Goal: Find specific page/section: Find specific page/section

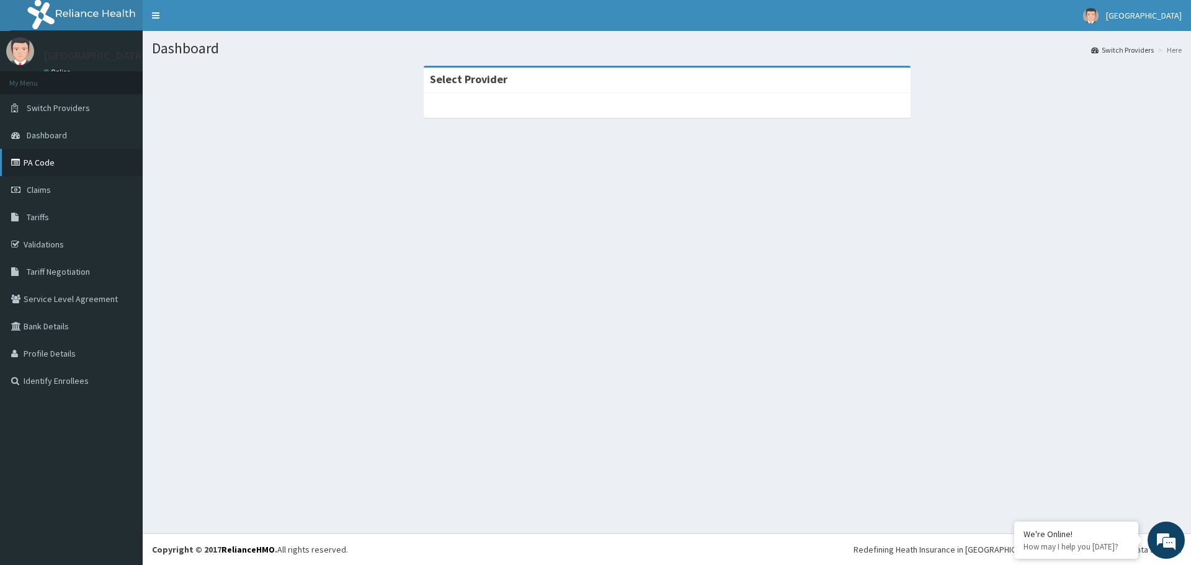
drag, startPoint x: 51, startPoint y: 171, endPoint x: 59, endPoint y: 171, distance: 8.1
click at [51, 171] on link "PA Code" at bounding box center [71, 162] width 143 height 27
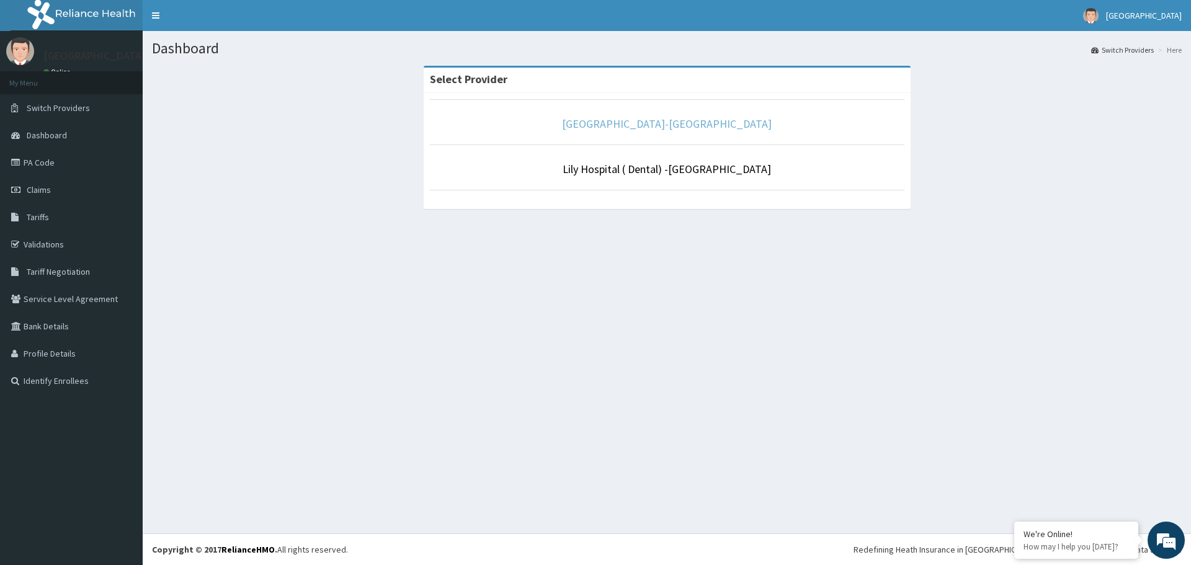
click at [653, 129] on link "[GEOGRAPHIC_DATA]-[GEOGRAPHIC_DATA]" at bounding box center [667, 124] width 210 height 14
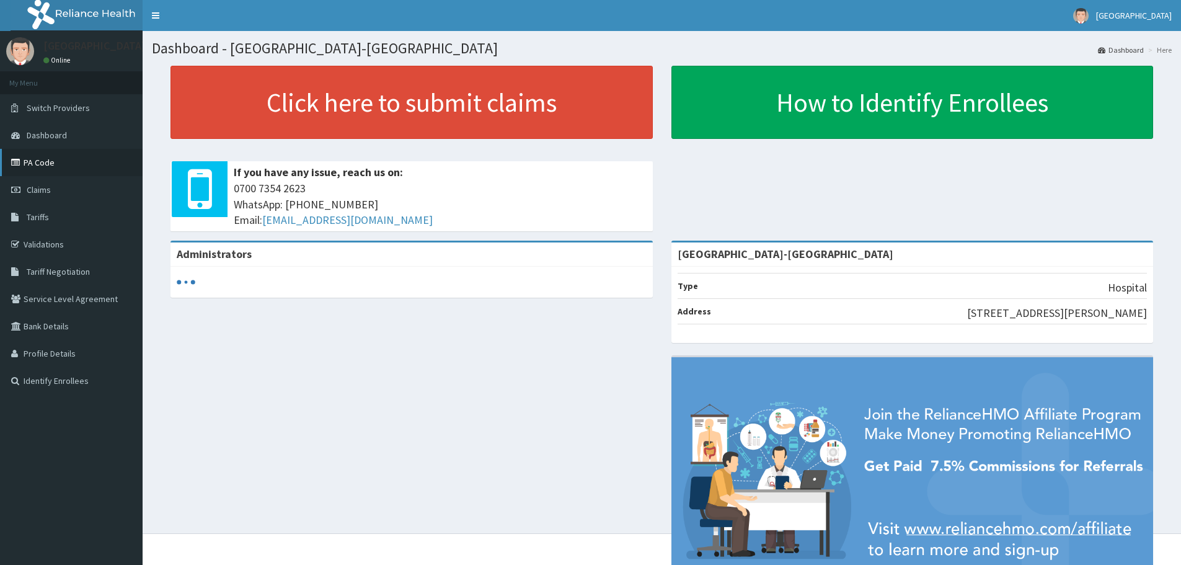
click at [43, 162] on link "PA Code" at bounding box center [71, 162] width 143 height 27
